Goal: Task Accomplishment & Management: Manage account settings

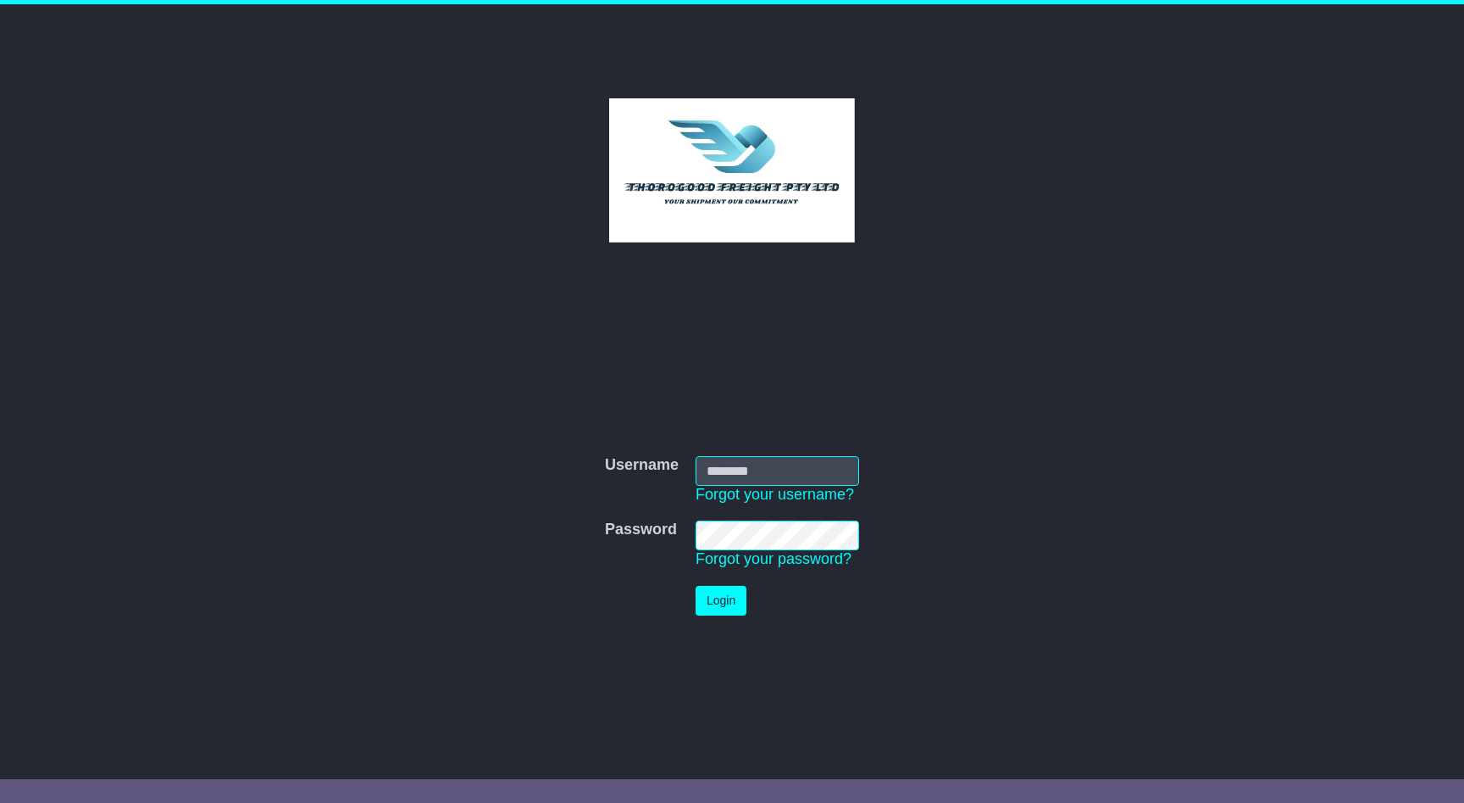
click at [785, 471] on input "Username" at bounding box center [778, 471] width 164 height 30
type input "**********"
click at [738, 597] on button "Login" at bounding box center [721, 601] width 51 height 30
click at [718, 588] on button "Login" at bounding box center [721, 601] width 51 height 30
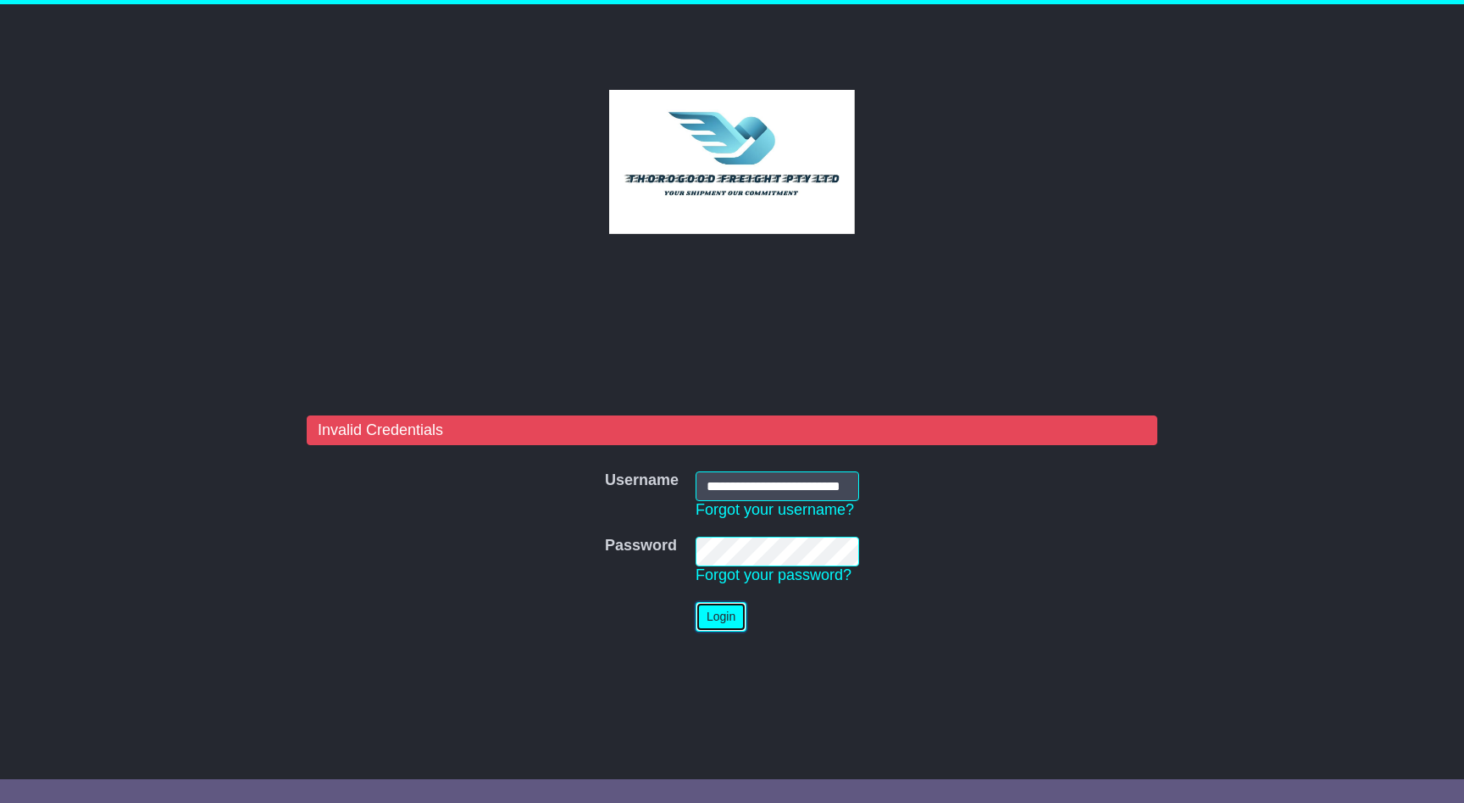
click at [738, 617] on button "Login" at bounding box center [721, 617] width 51 height 30
click at [617, 553] on tr "Password Password Forgot your password?" at bounding box center [732, 560] width 271 height 65
click at [732, 616] on button "Login" at bounding box center [721, 617] width 51 height 30
click at [782, 577] on link "Forgot your password?" at bounding box center [774, 574] width 156 height 17
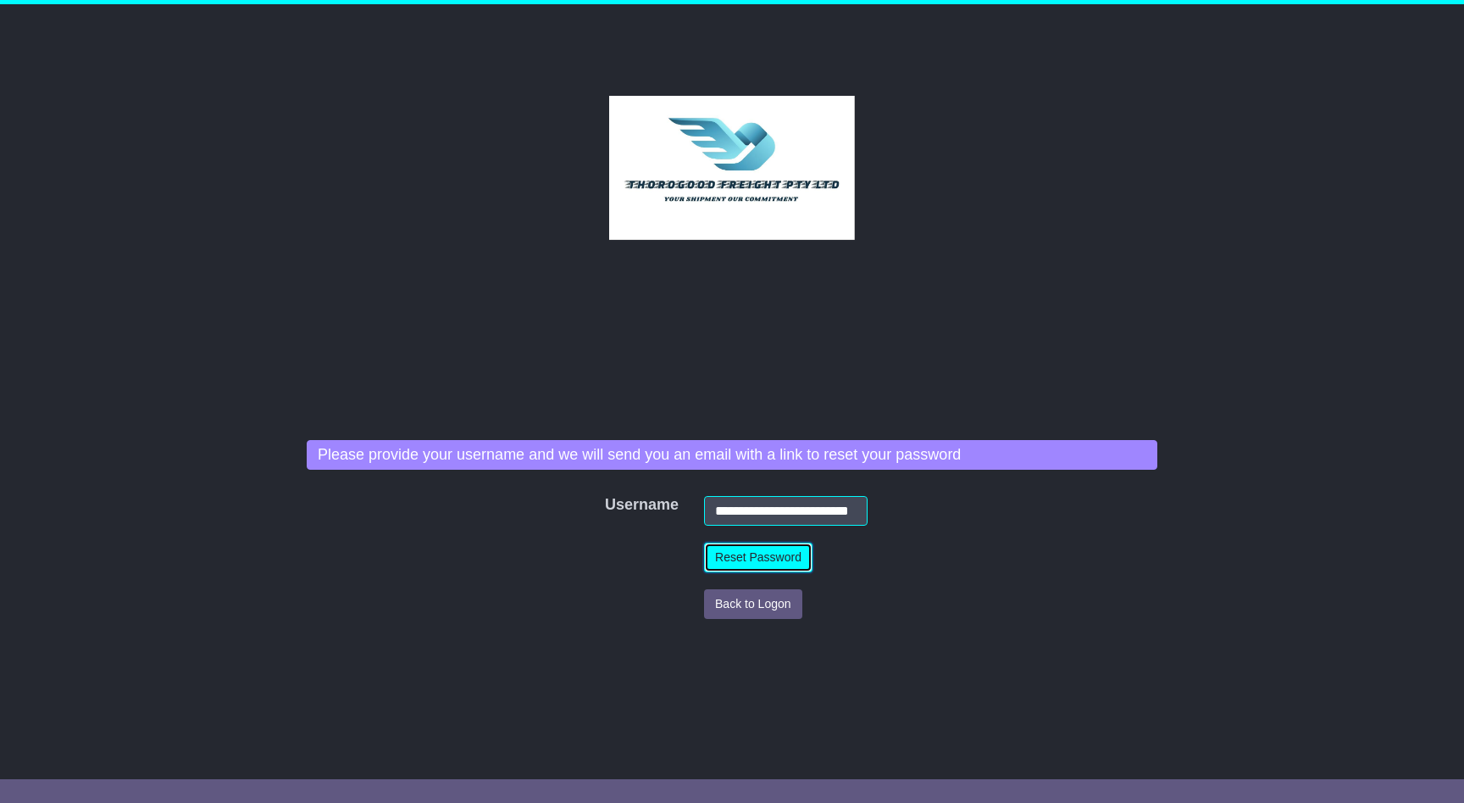
click at [767, 562] on button "Reset Password" at bounding box center [758, 557] width 108 height 30
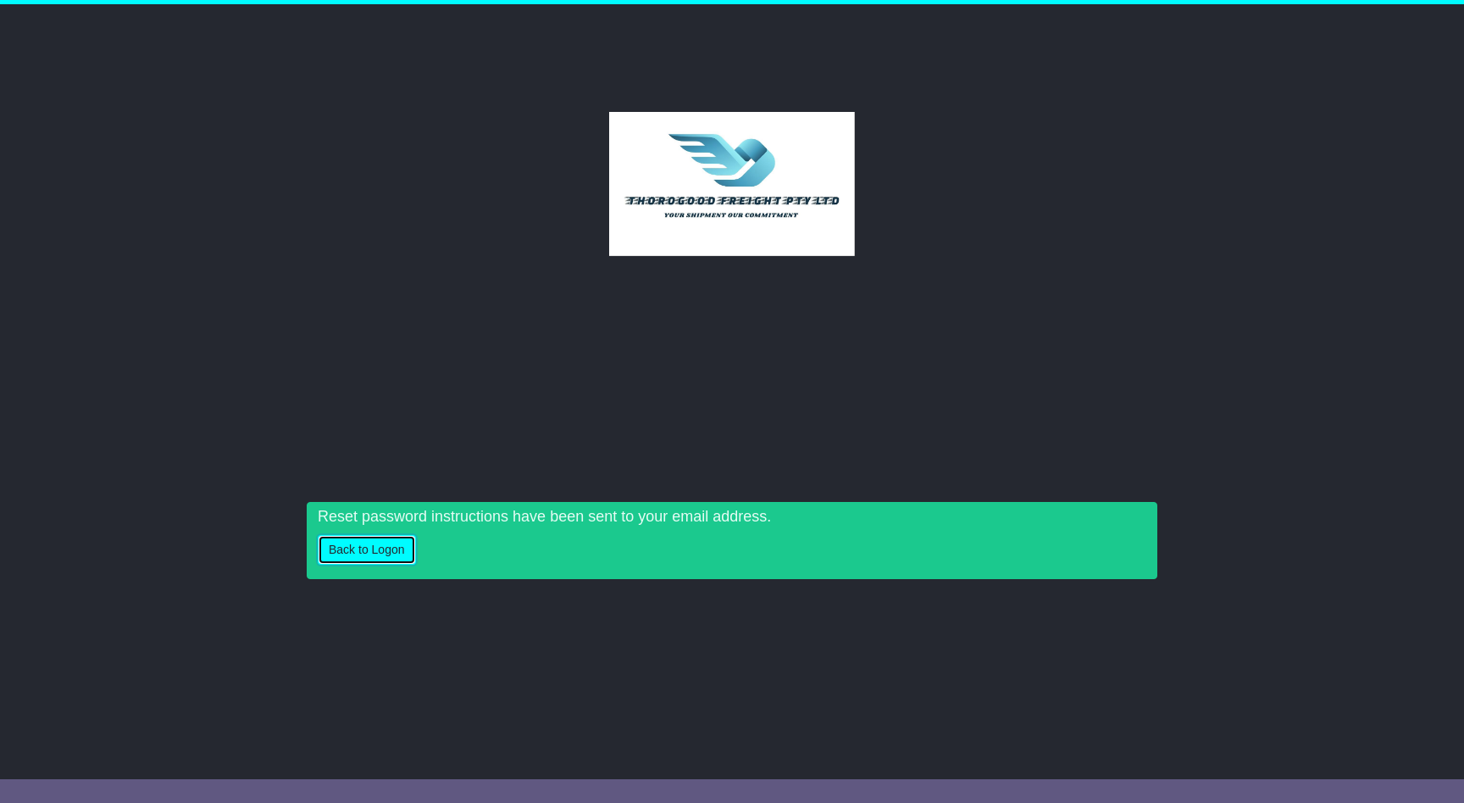
click at [388, 554] on button "Back to Logon" at bounding box center [367, 550] width 98 height 30
